Goal: Find specific page/section: Find specific page/section

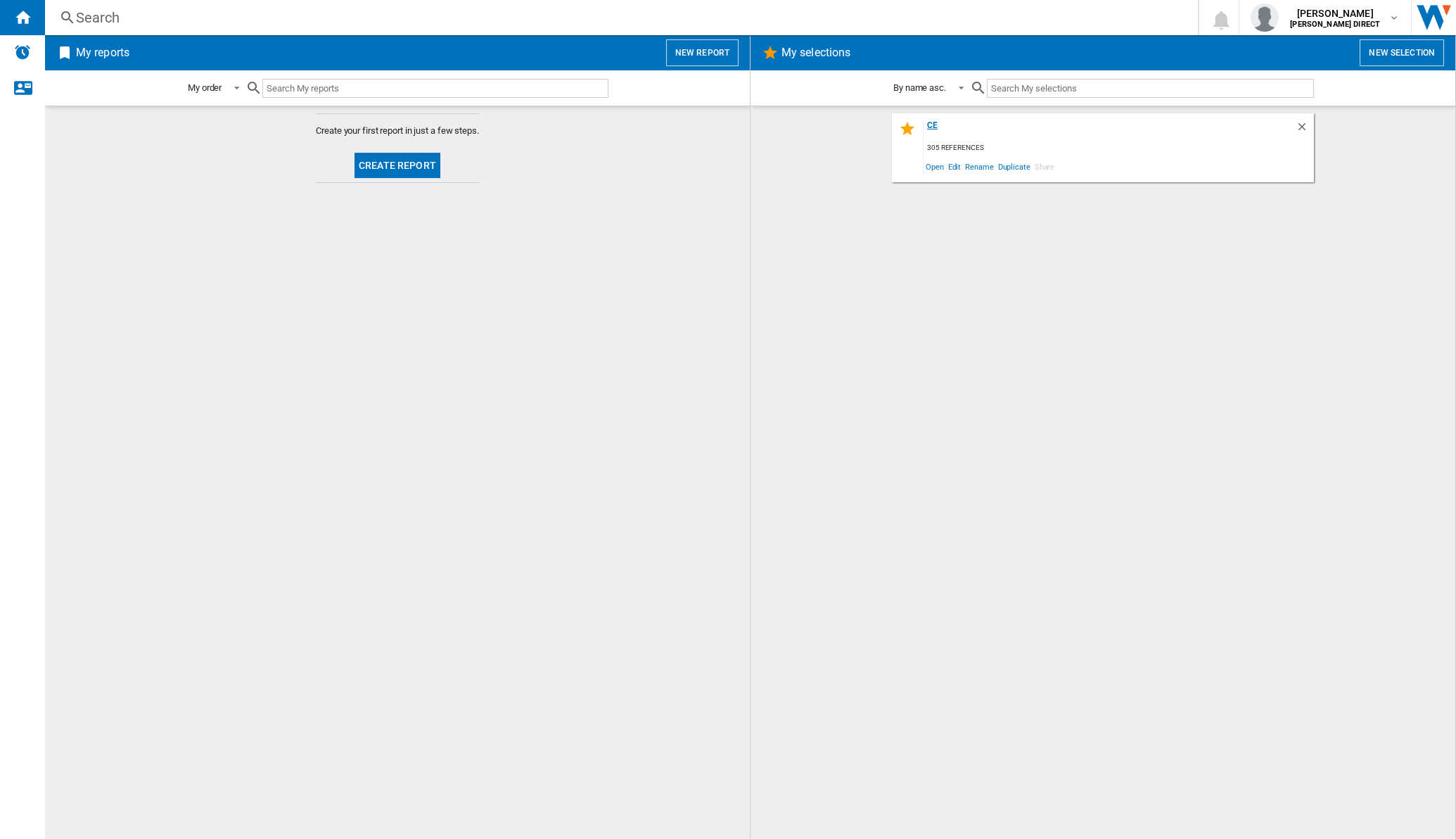
click at [934, 121] on div "ce" at bounding box center [1109, 130] width 372 height 19
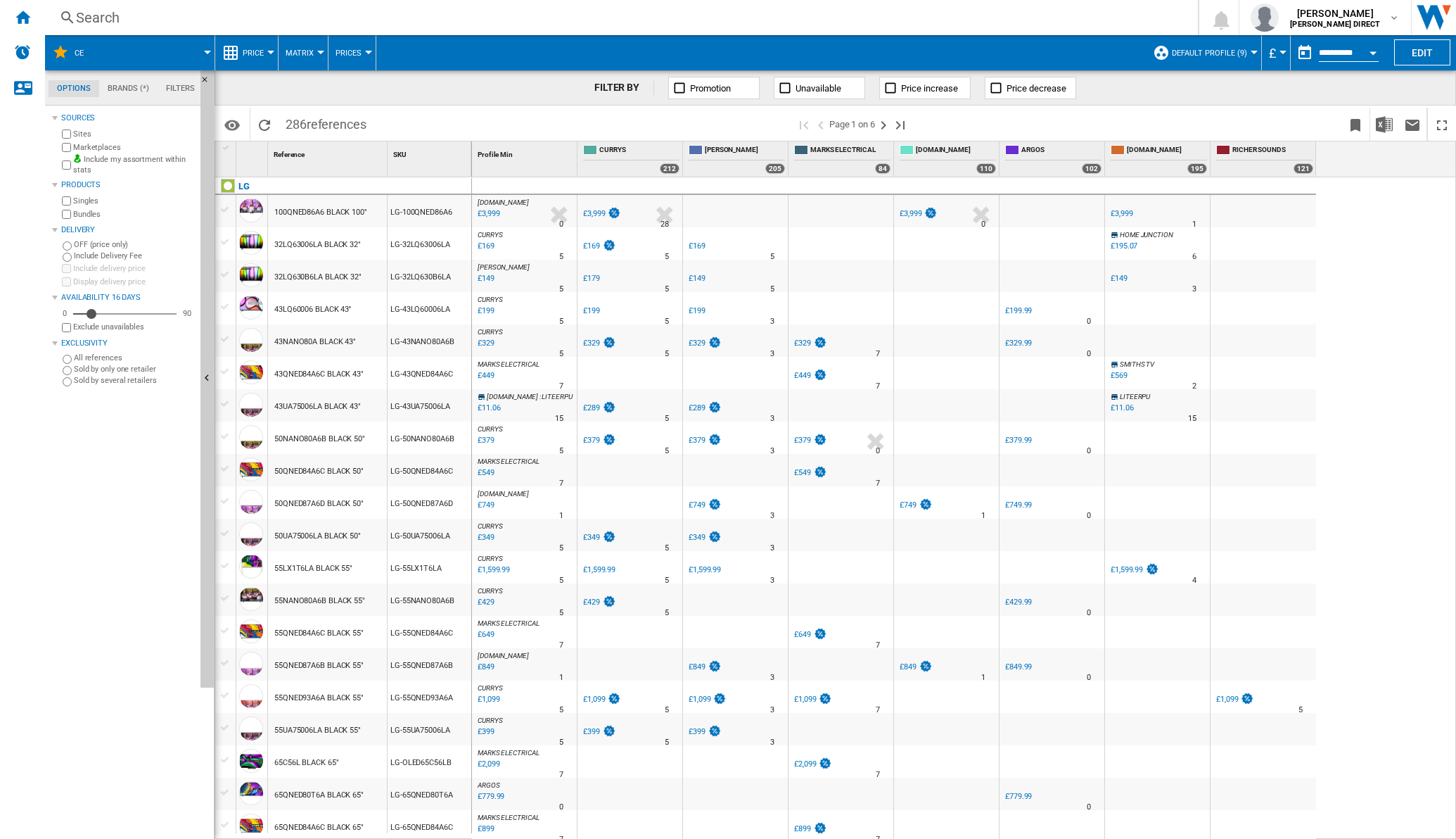
click at [312, 54] on span "Matrix" at bounding box center [300, 53] width 28 height 9
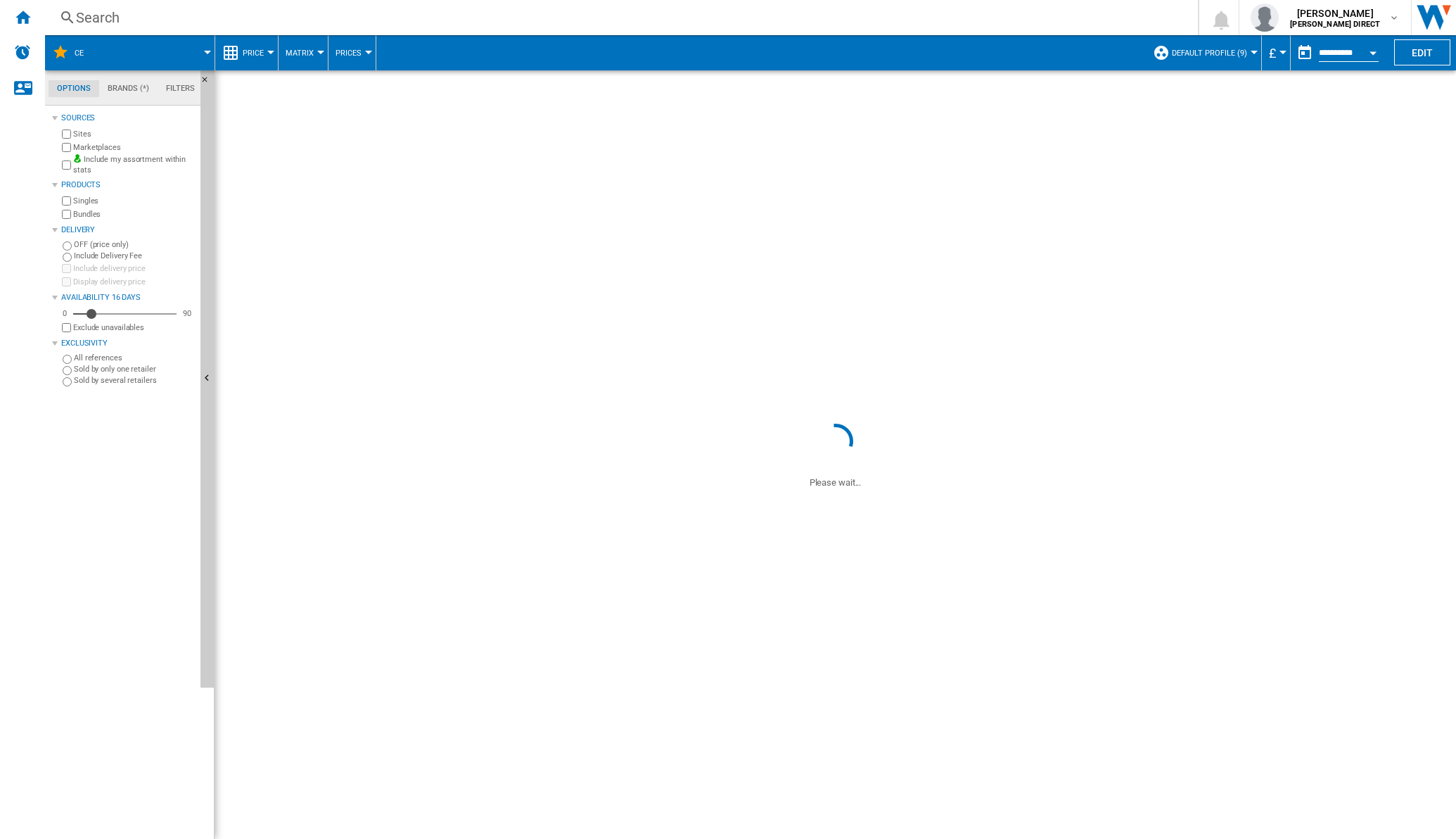
click at [308, 116] on span "286 references" at bounding box center [325, 122] width 95 height 29
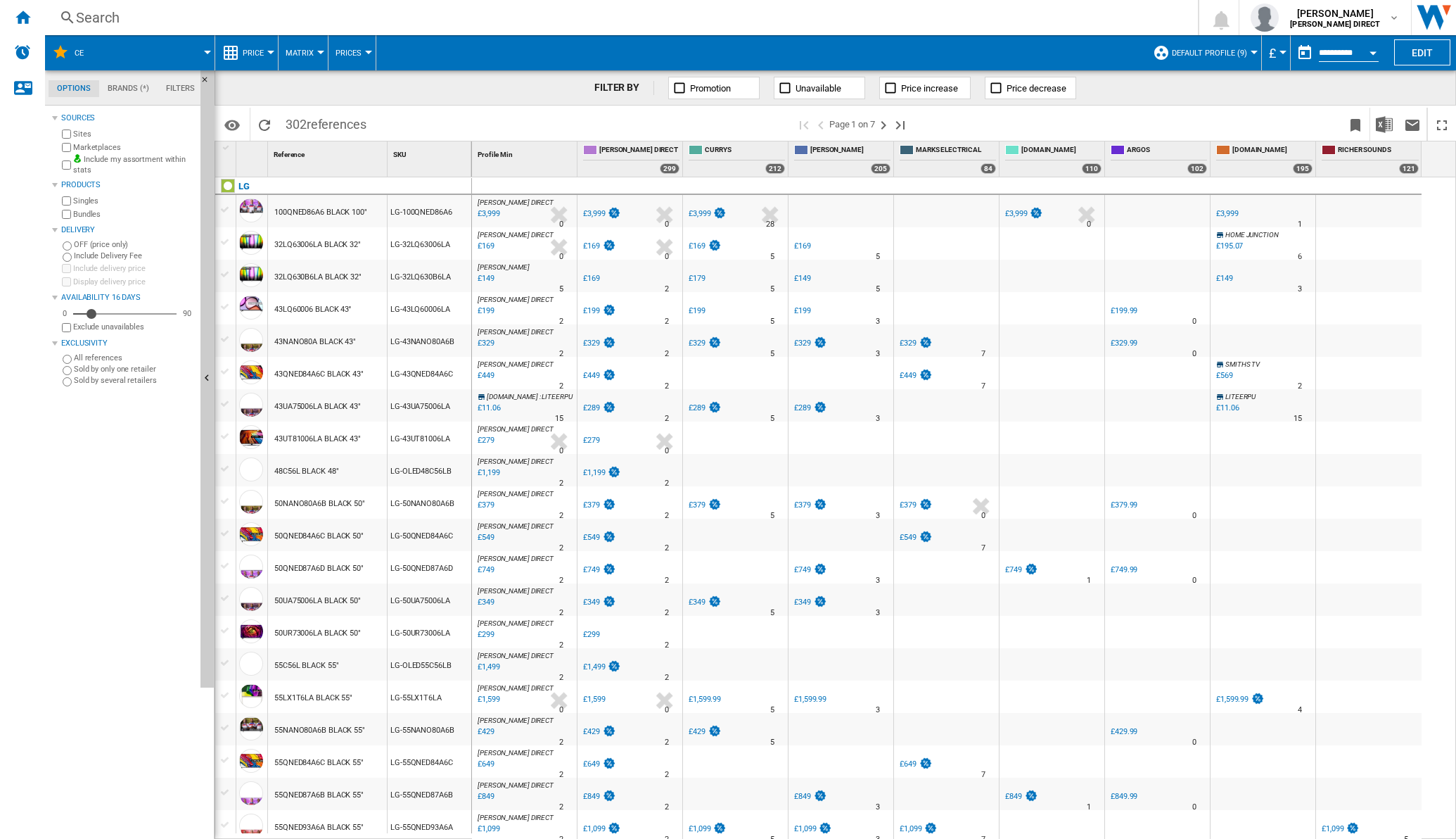
click at [314, 49] on button "Matrix" at bounding box center [303, 53] width 35 height 35
click at [317, 126] on span "Ranking" at bounding box center [308, 121] width 38 height 13
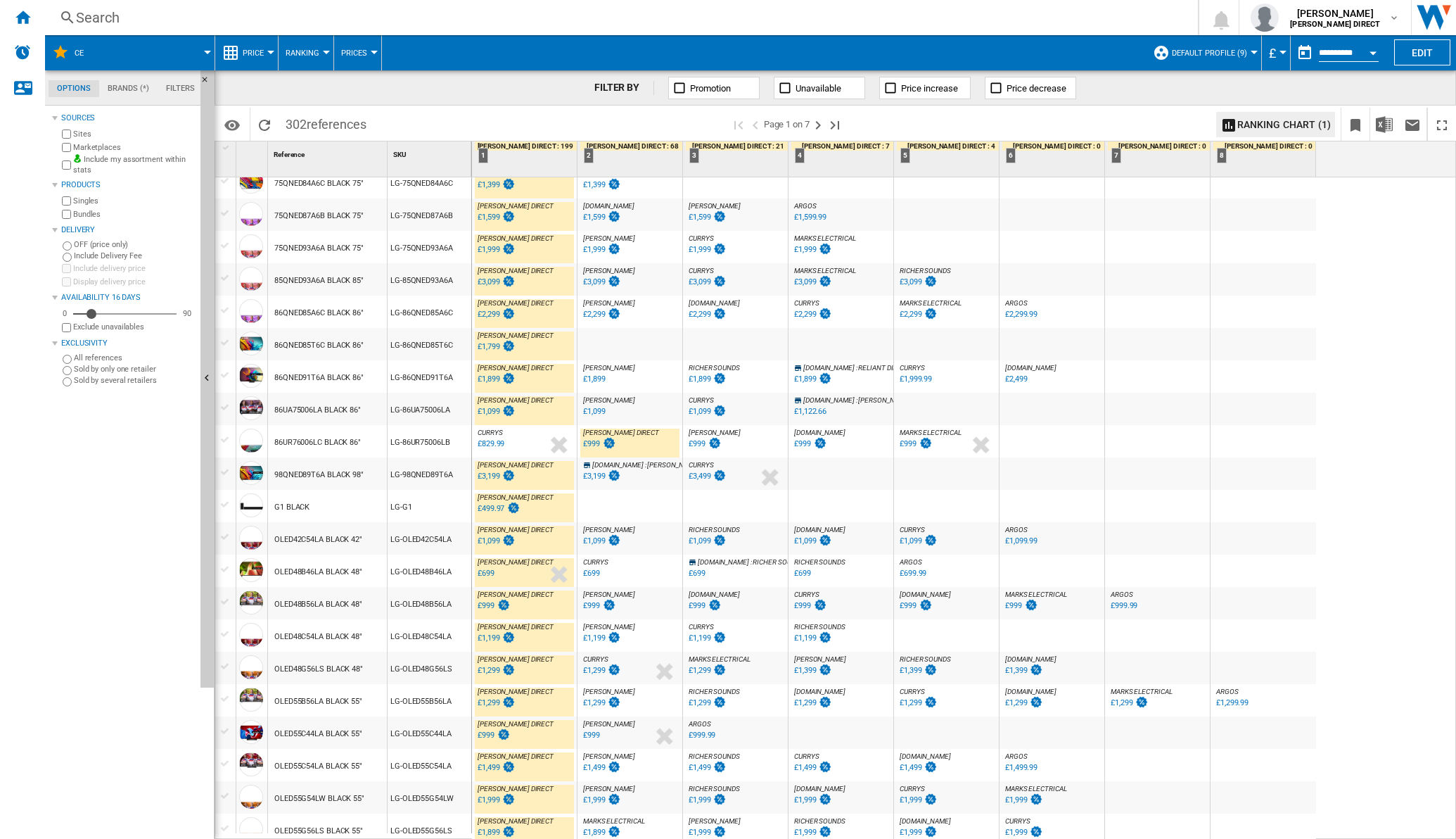
scroll to position [972, 0]
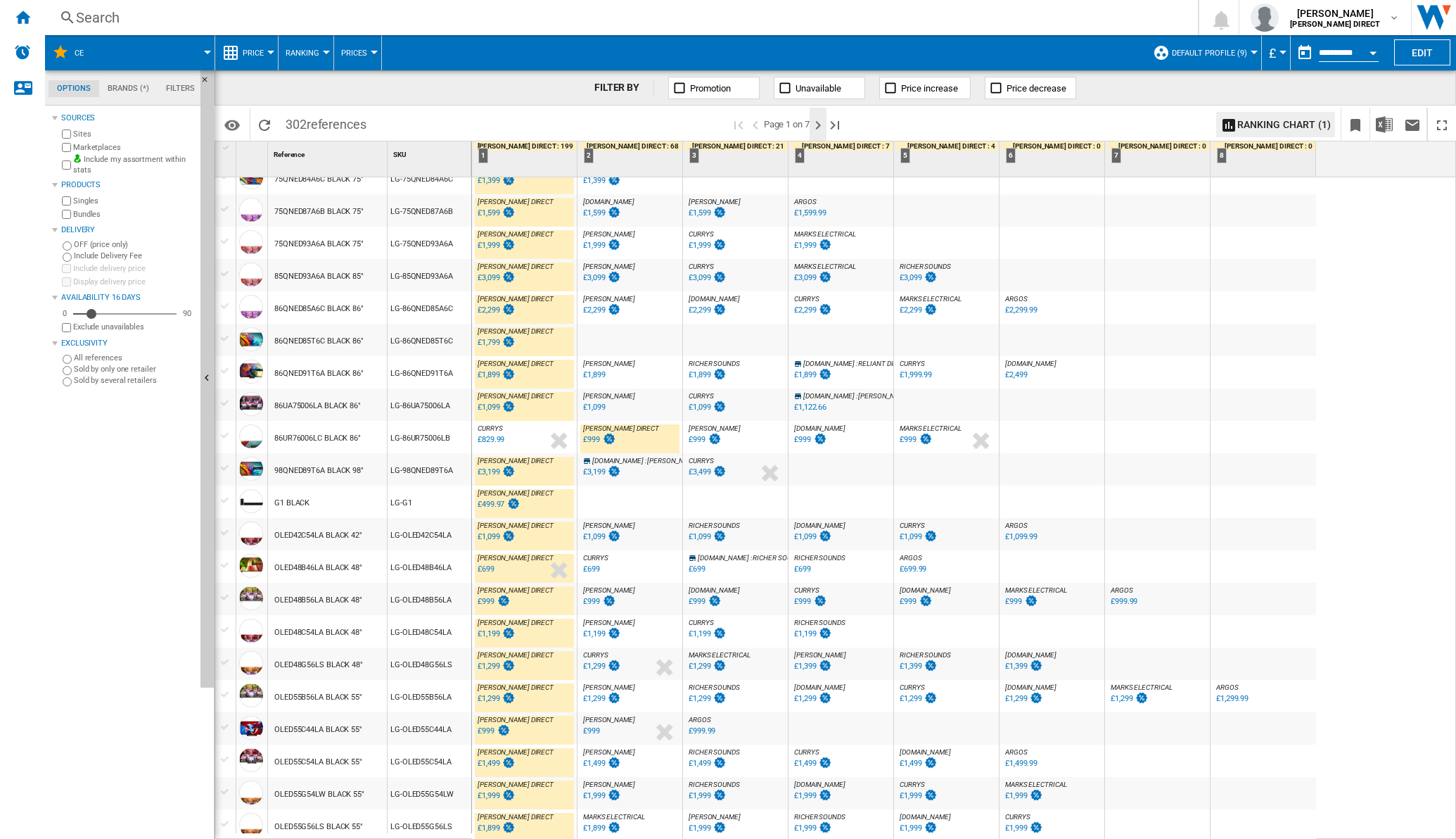
click at [825, 121] on ng-md-icon "Next page" at bounding box center [818, 126] width 17 height 17
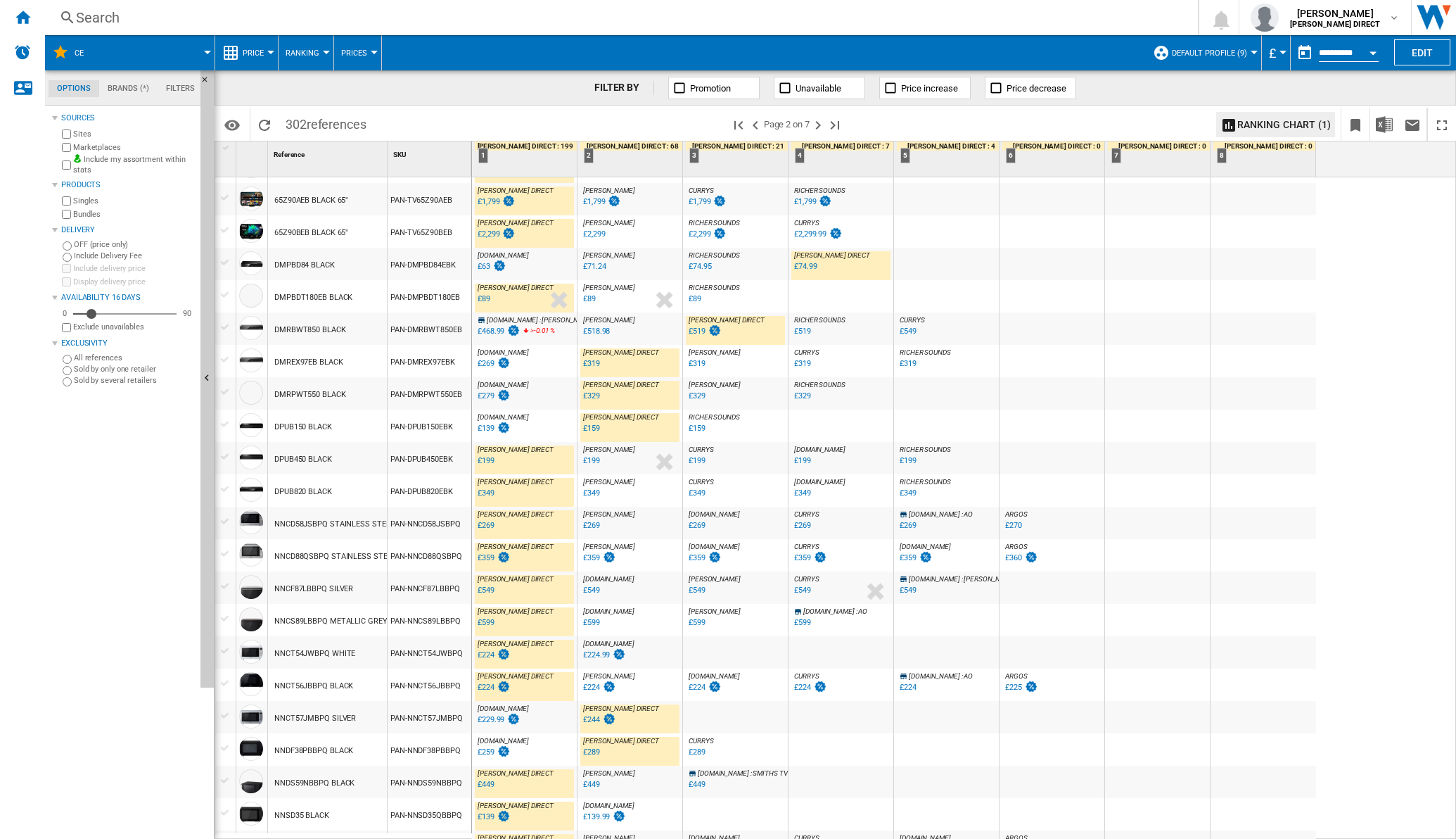
scroll to position [989, 0]
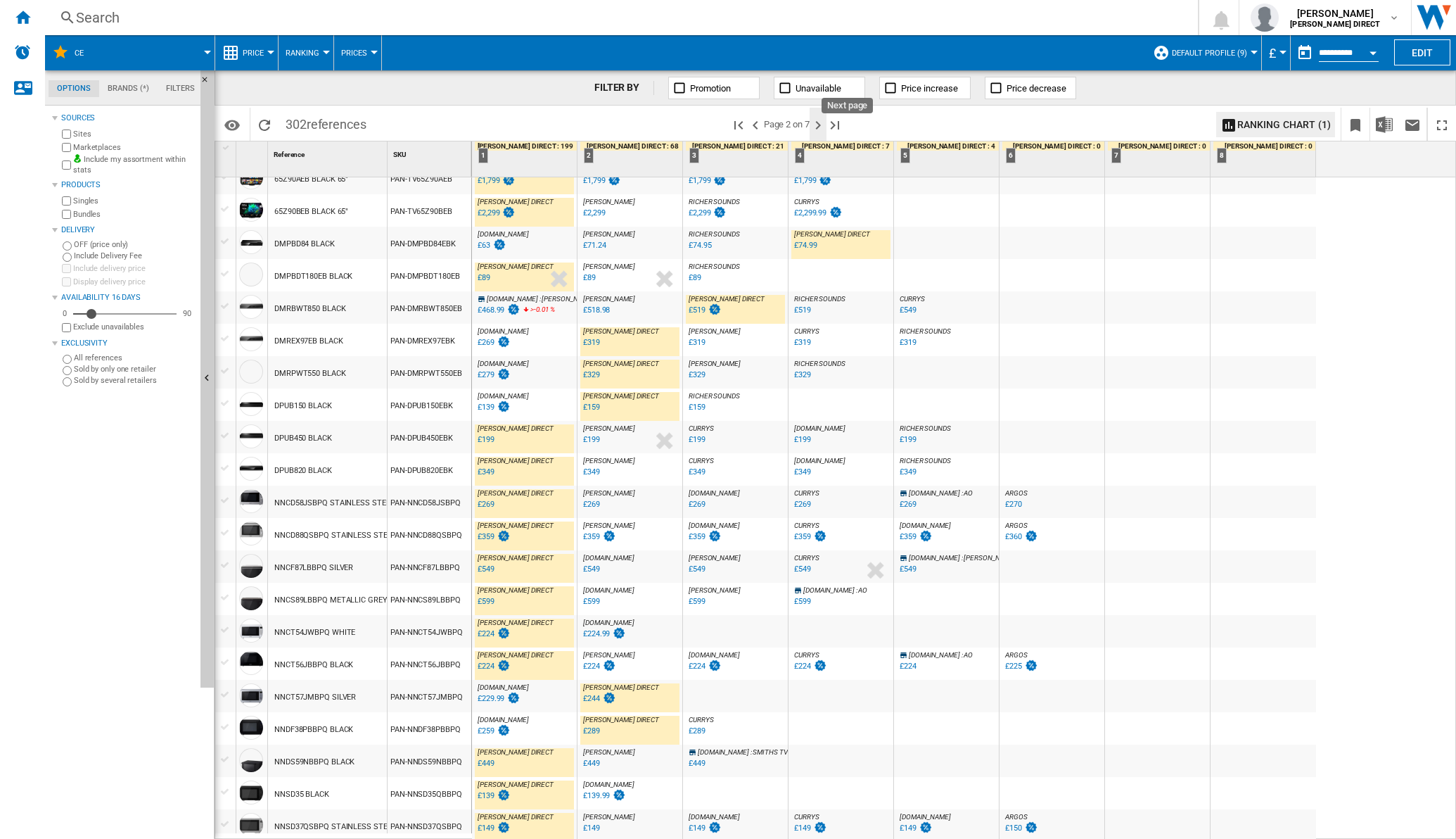
click at [820, 120] on ng-md-icon "Next page" at bounding box center [818, 126] width 17 height 17
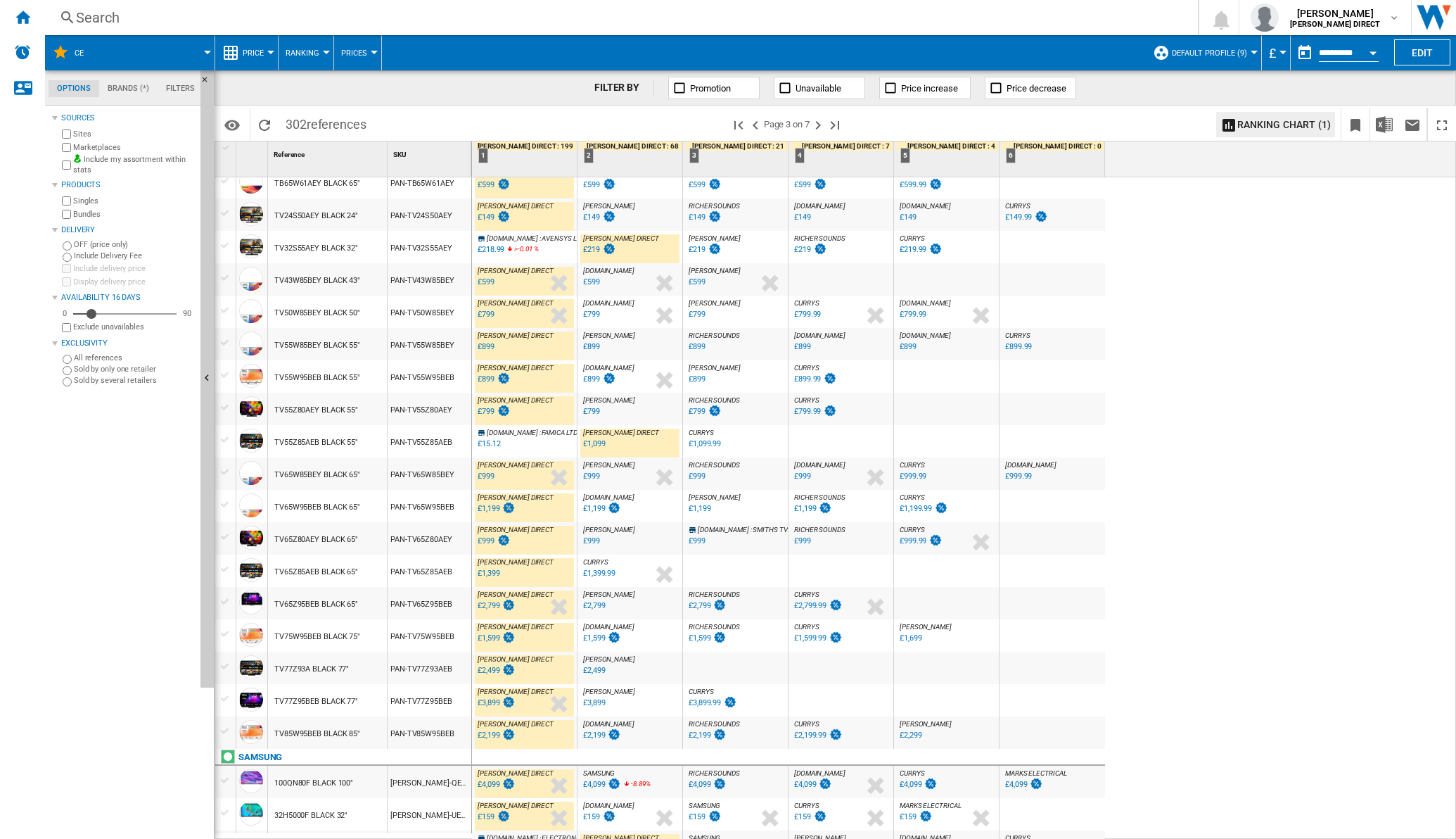
scroll to position [989, 0]
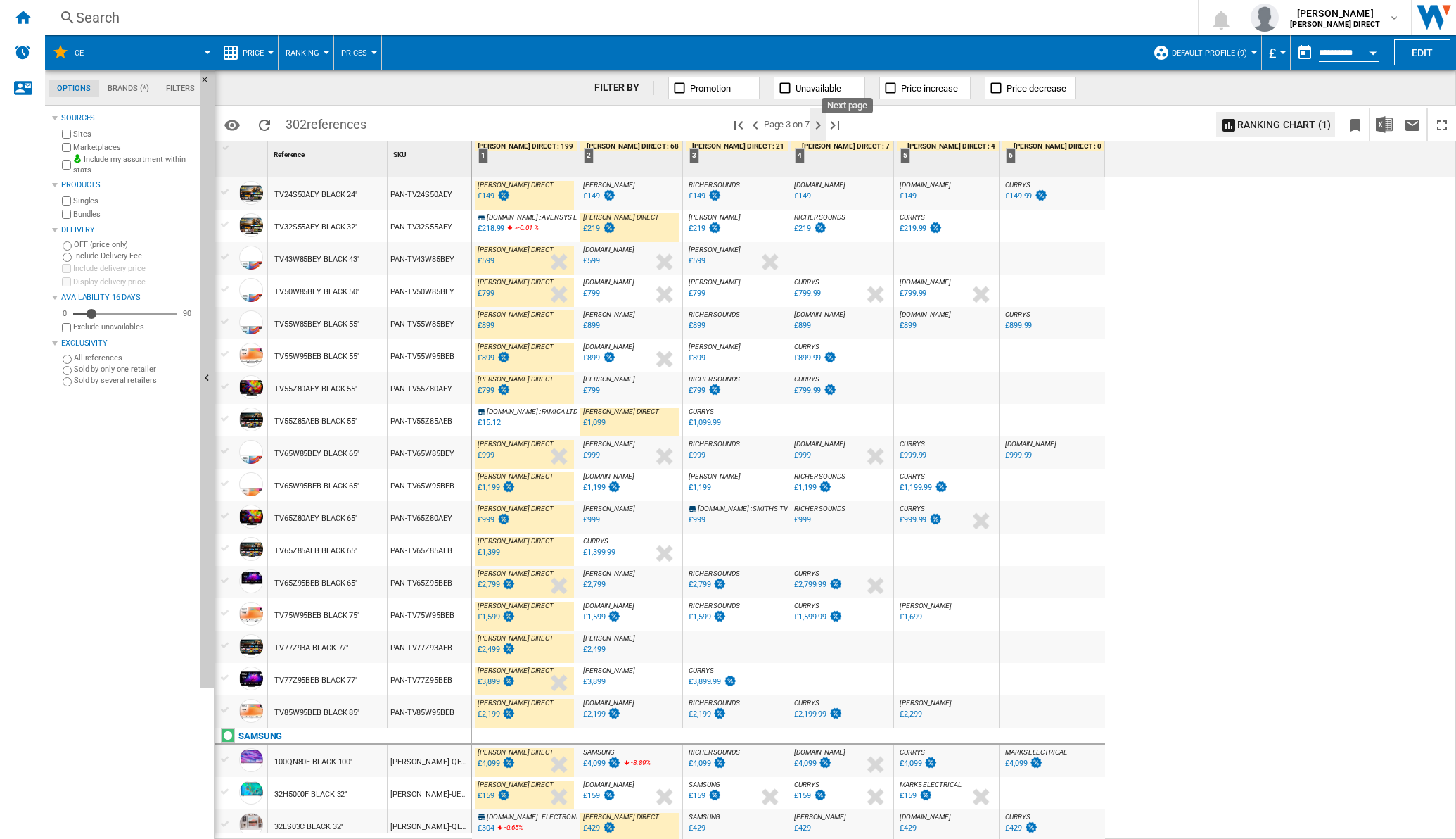
click at [820, 127] on ng-md-icon "Next page" at bounding box center [818, 126] width 17 height 17
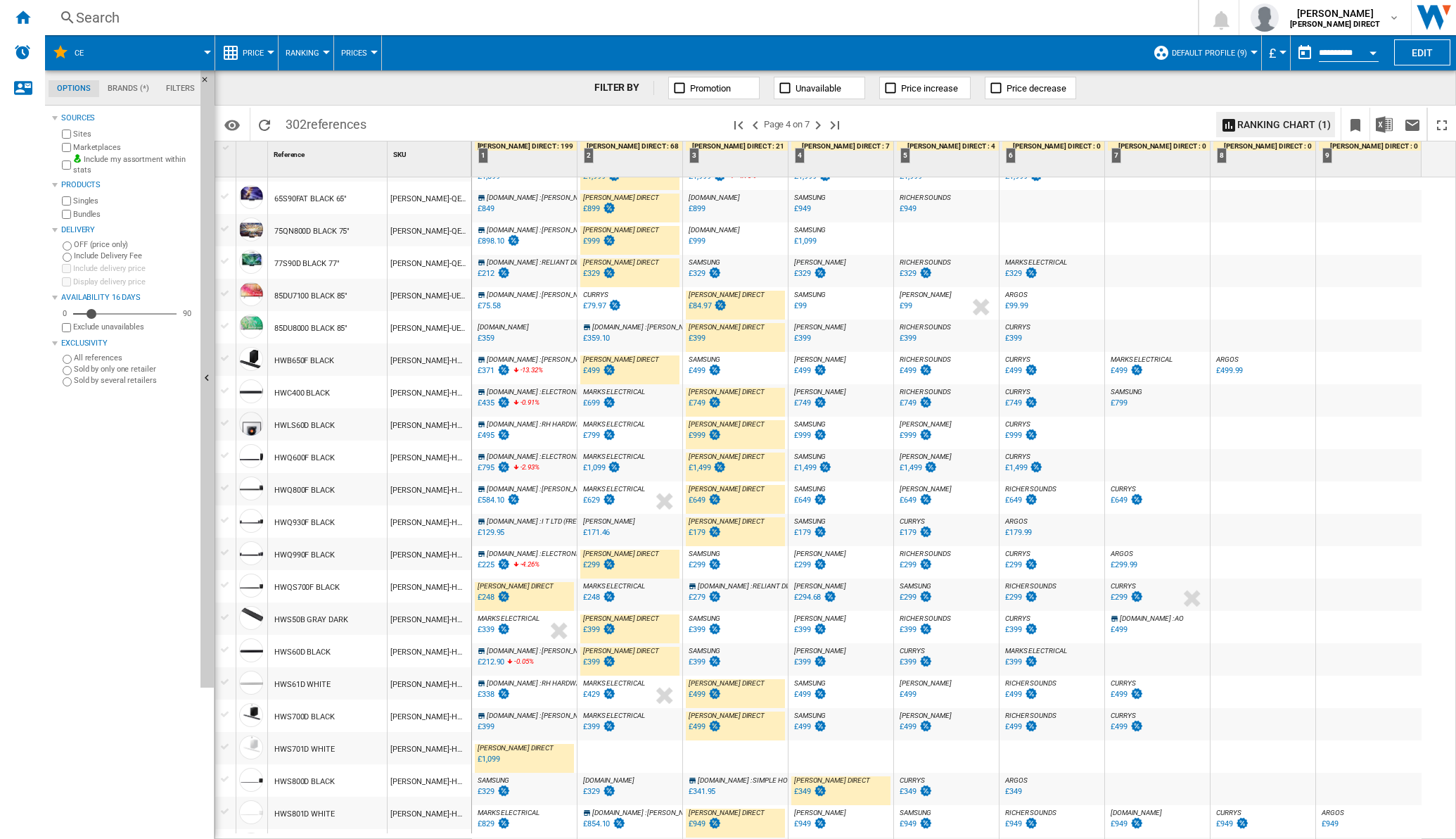
scroll to position [264, 0]
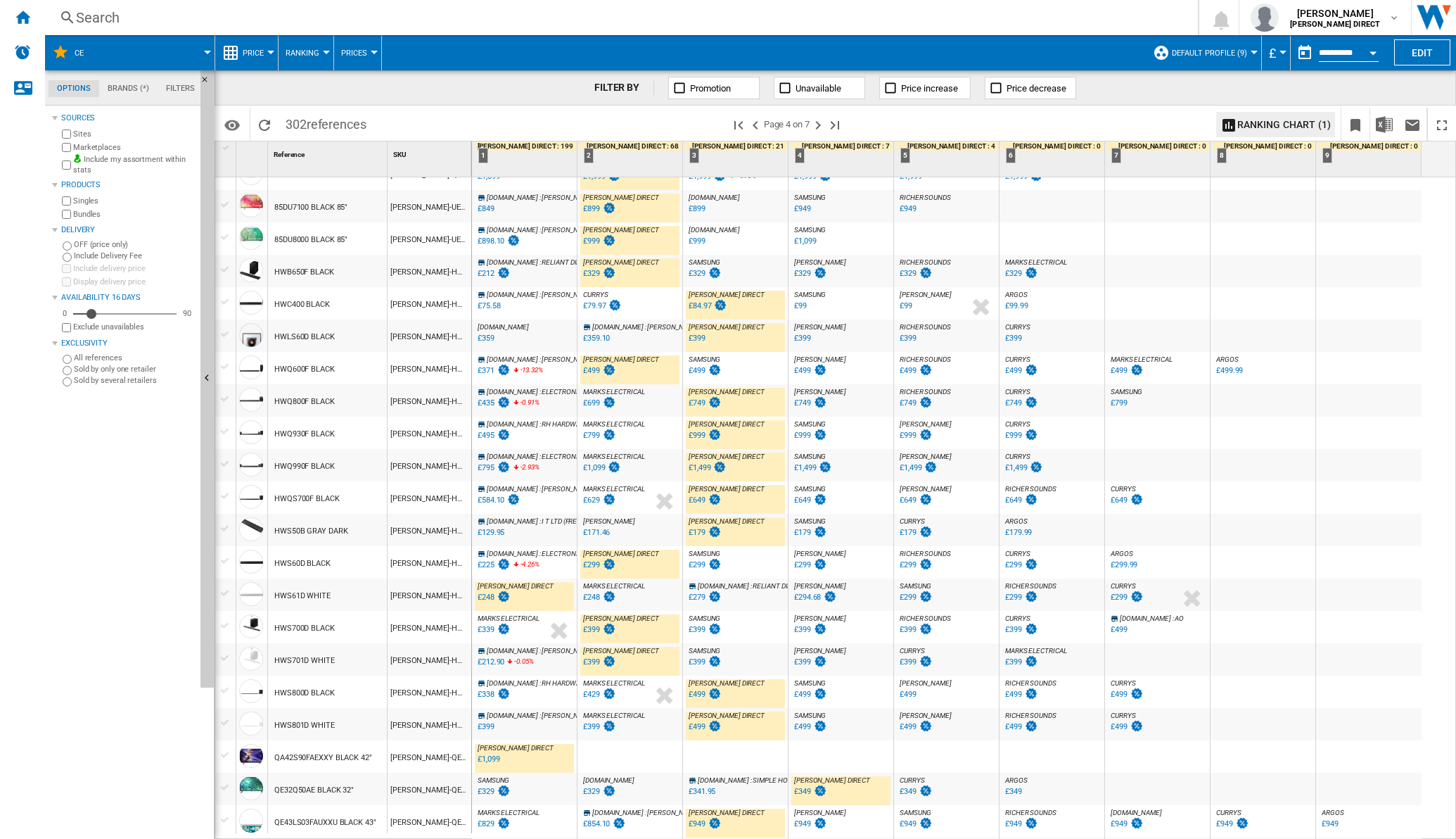
click at [603, 465] on div "£1,099" at bounding box center [593, 467] width 22 height 9
click at [1405, 444] on div at bounding box center [1368, 433] width 106 height 33
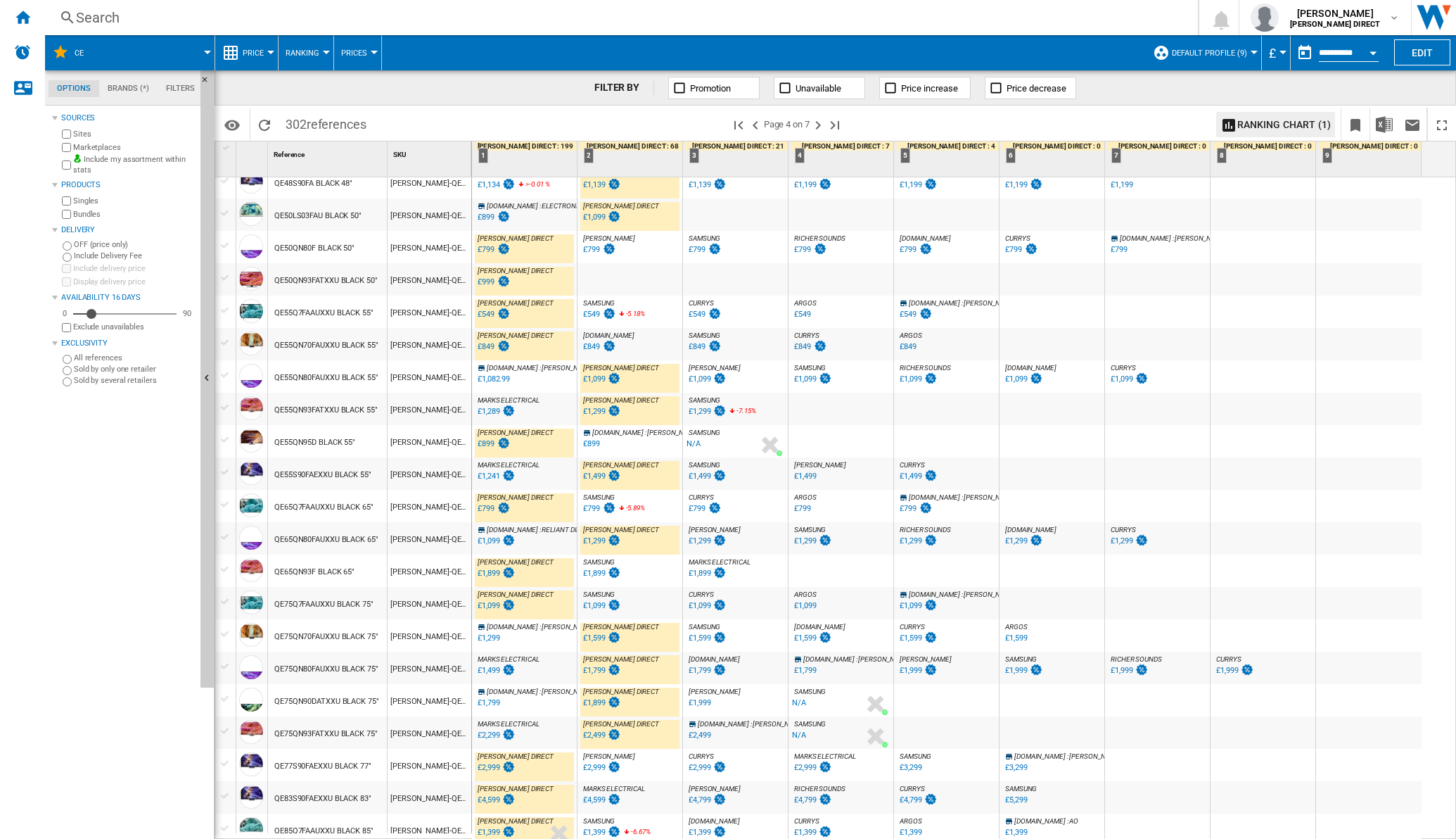
scroll to position [972, 0]
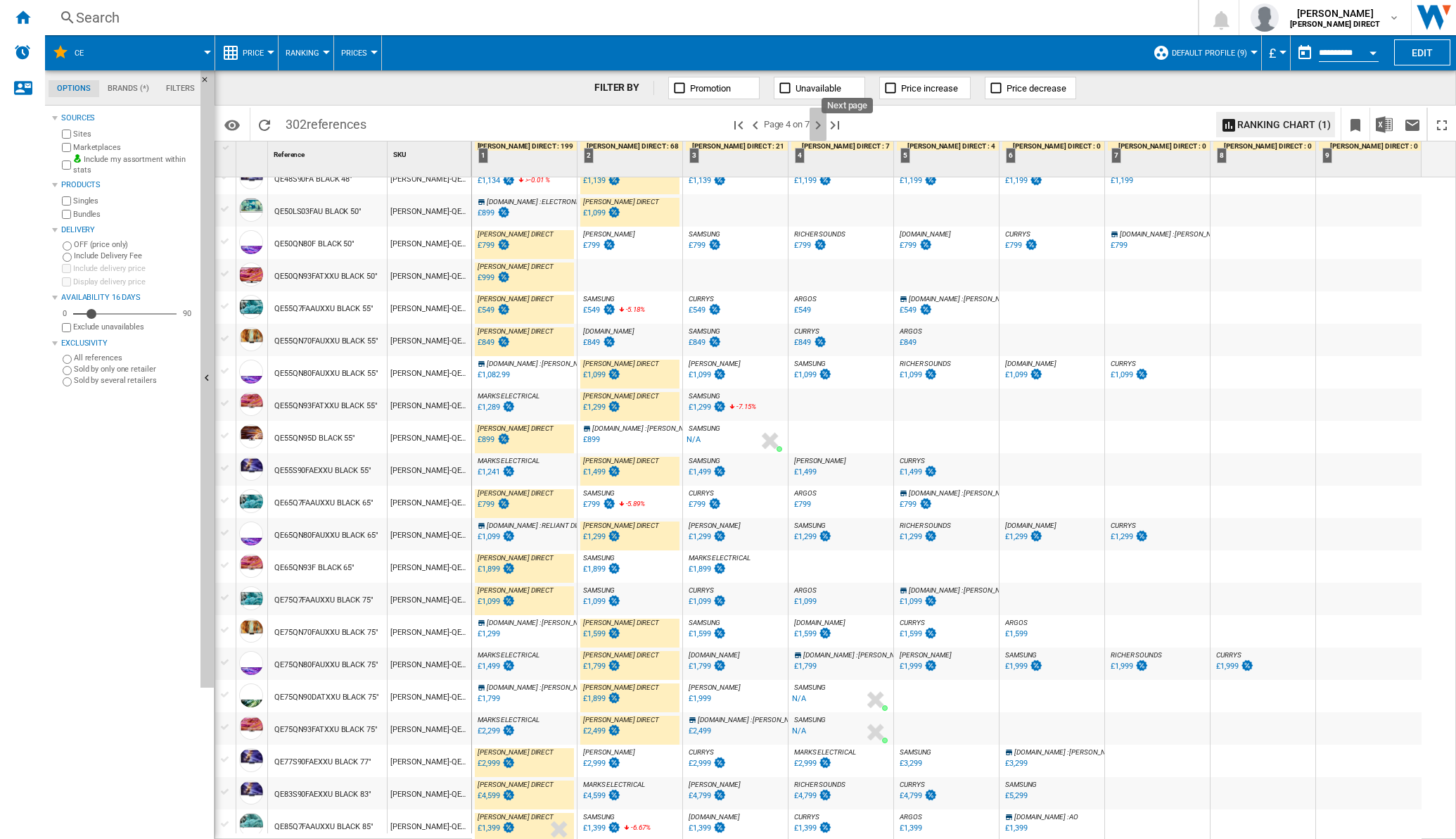
click at [821, 121] on ng-md-icon "Next page" at bounding box center [818, 126] width 17 height 17
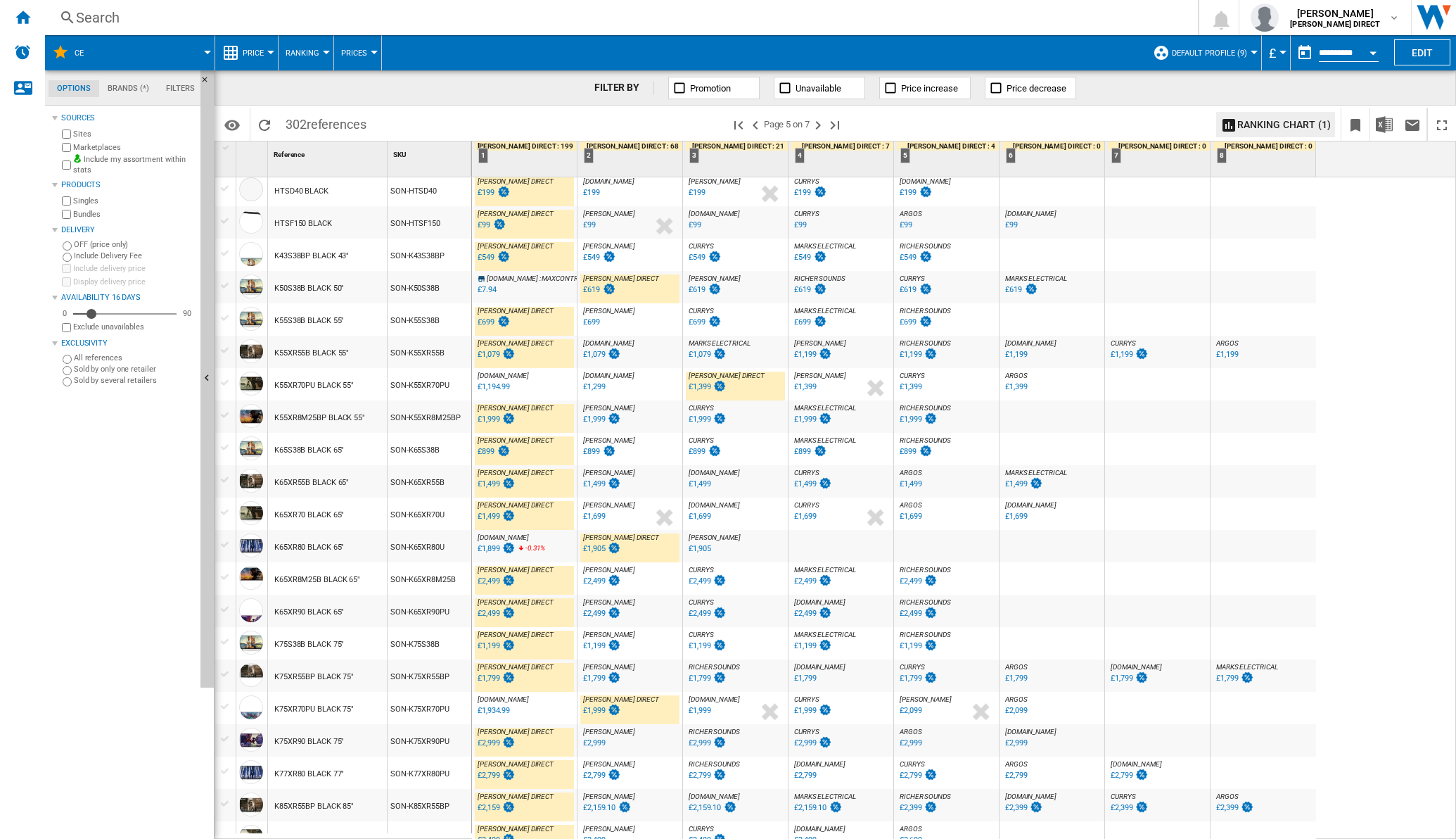
scroll to position [989, 0]
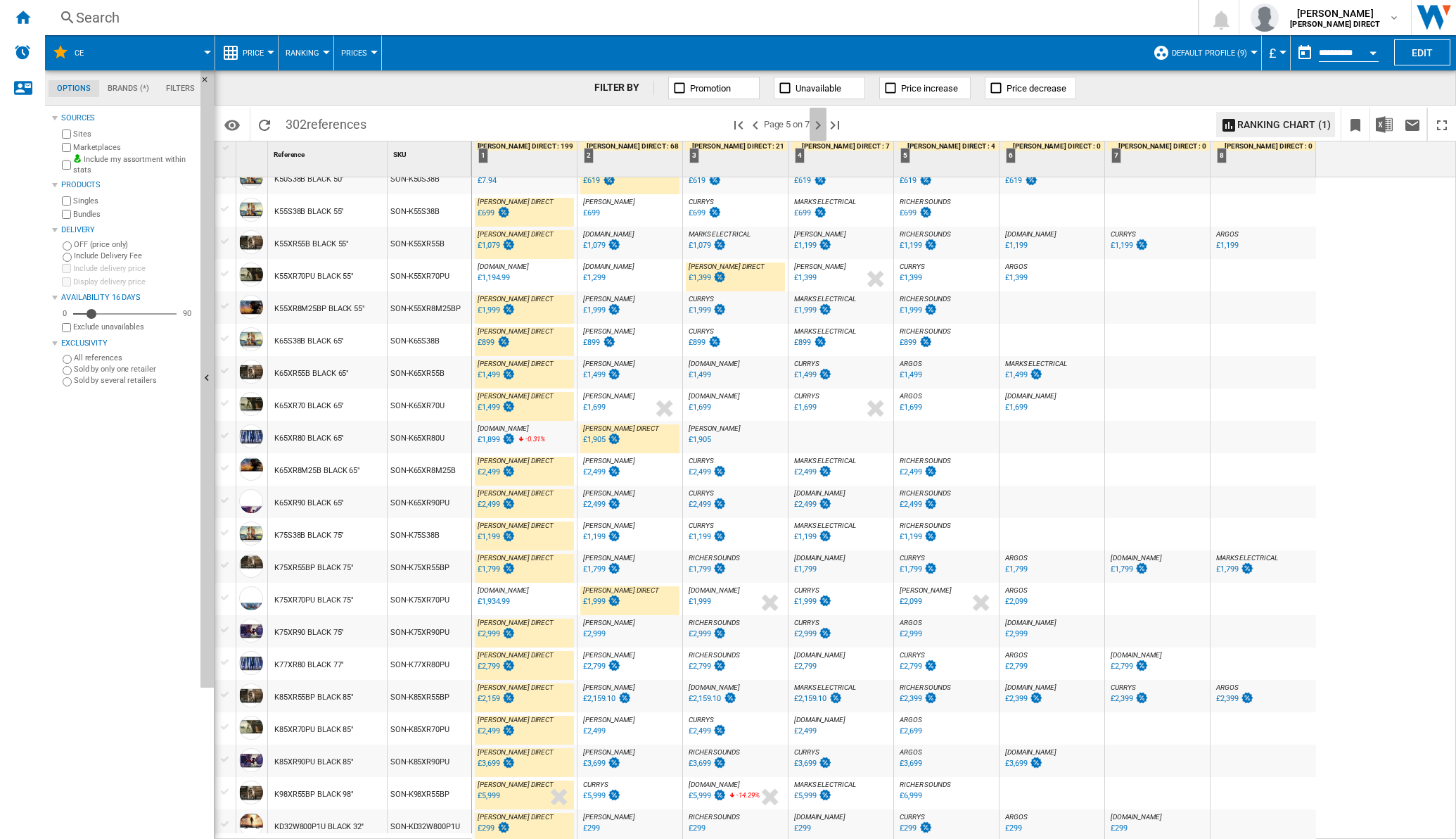
click at [823, 127] on ng-md-icon "Next page" at bounding box center [818, 126] width 17 height 17
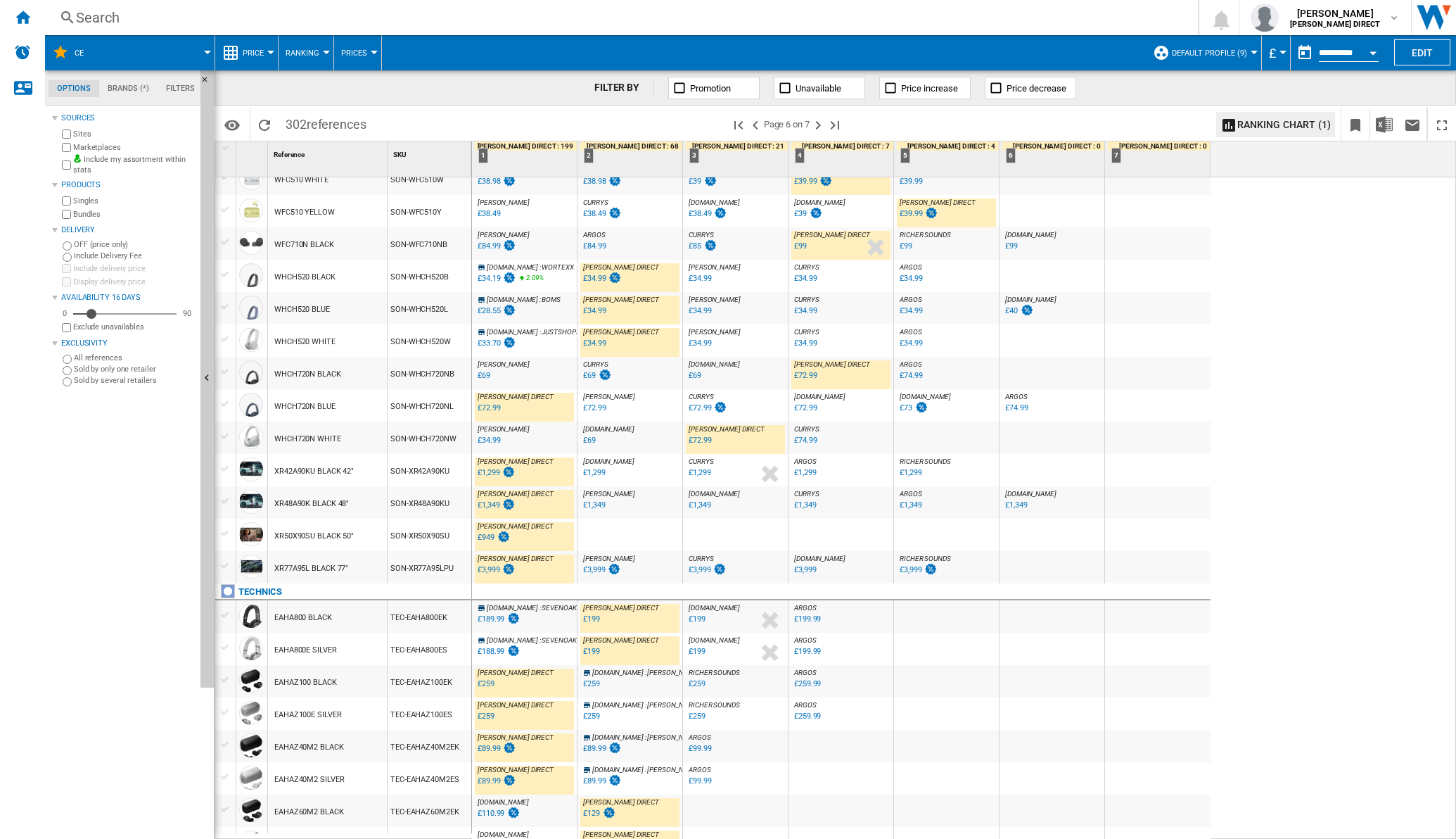
scroll to position [879, 0]
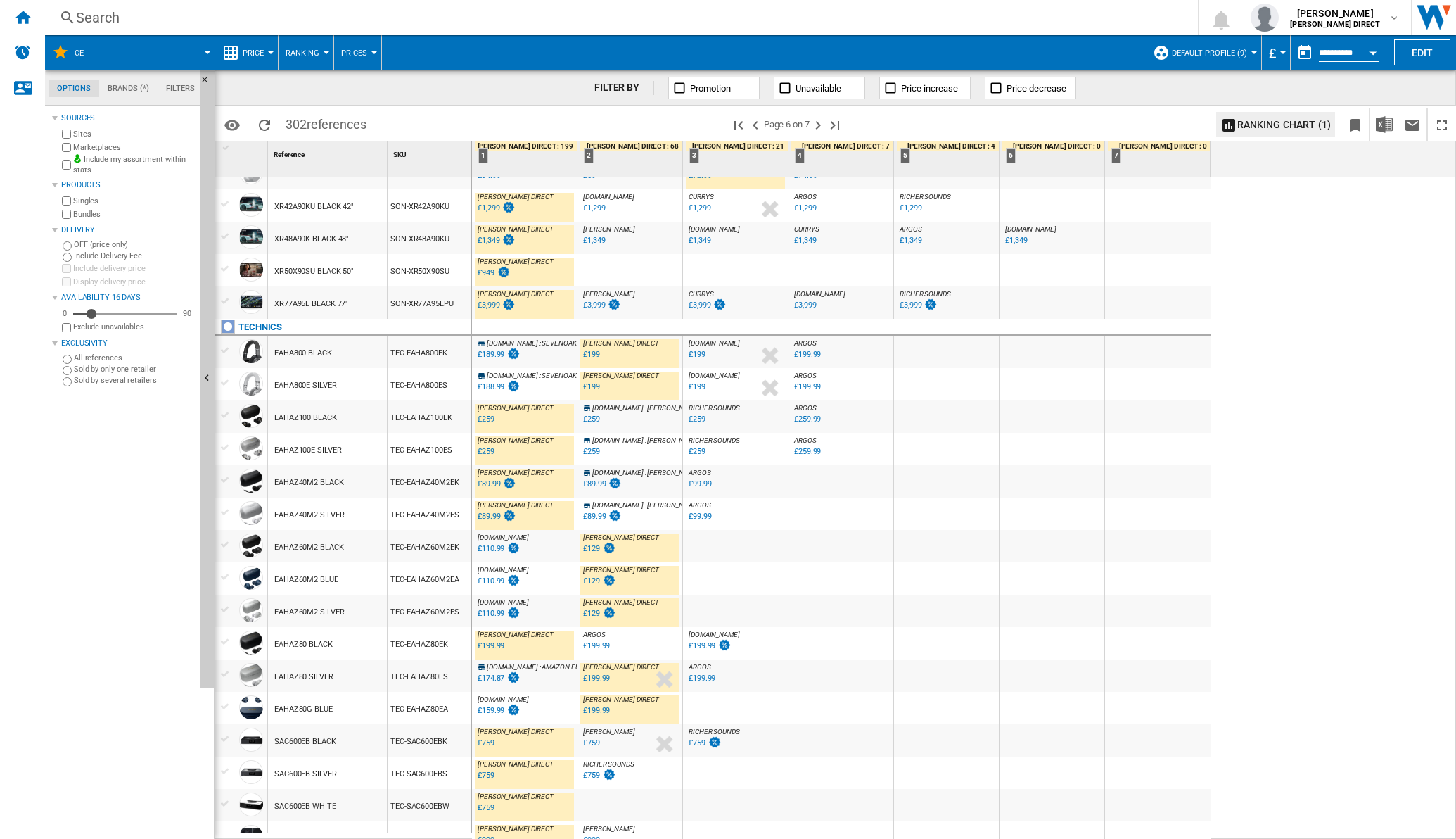
click at [496, 579] on div "£110.99" at bounding box center [491, 581] width 27 height 9
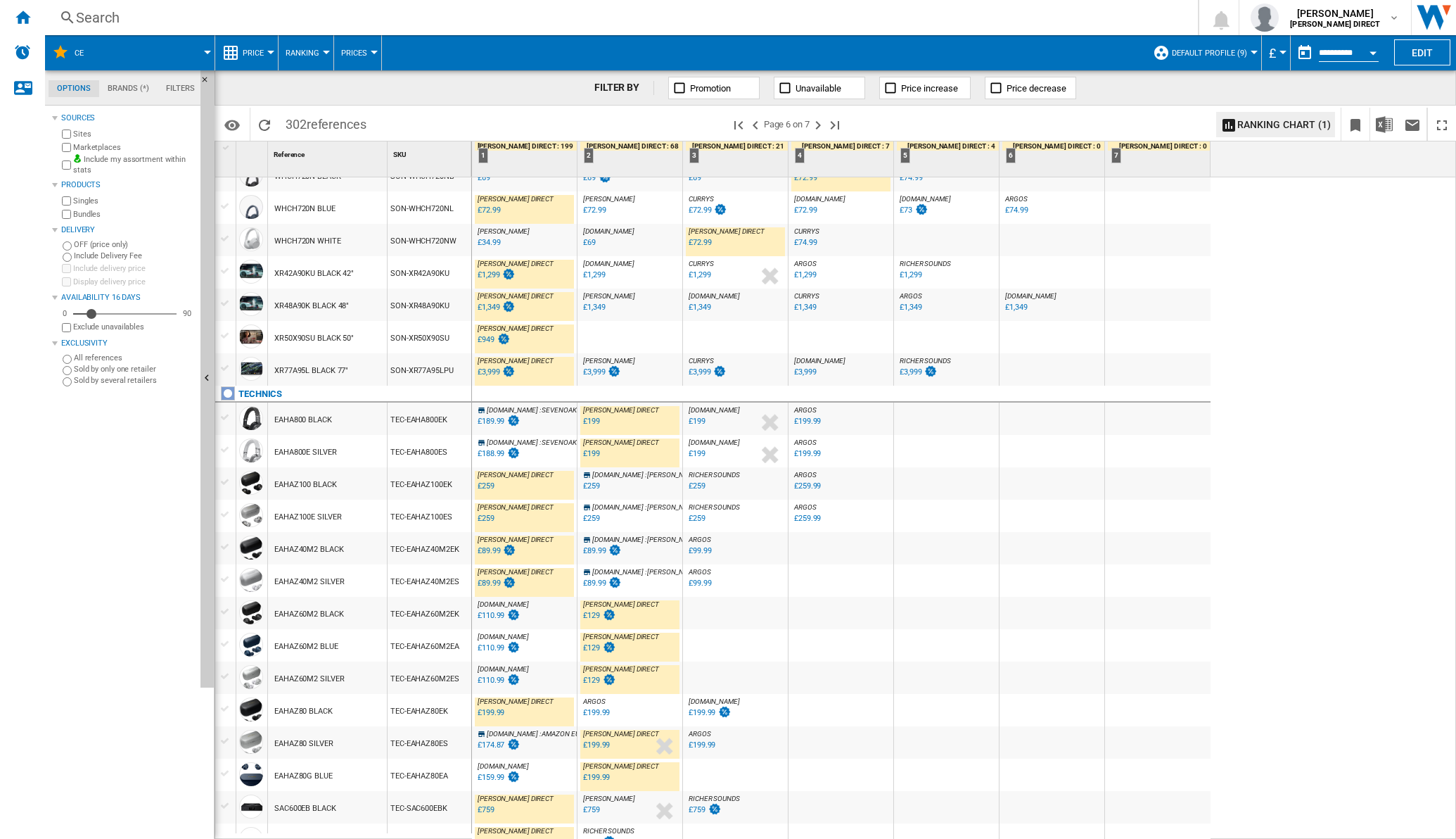
scroll to position [989, 0]
